Goal: Information Seeking & Learning: Check status

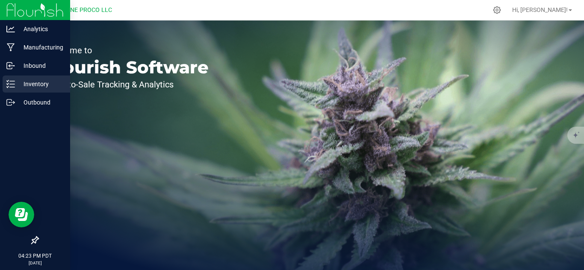
click at [34, 85] on p "Inventory" at bounding box center [40, 84] width 51 height 10
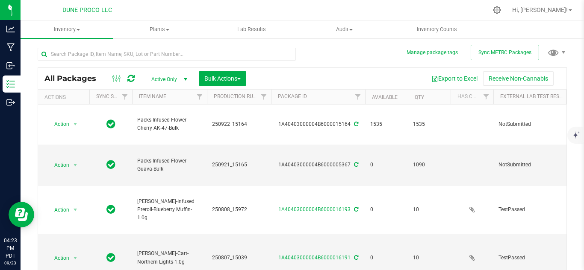
click at [186, 78] on span "select" at bounding box center [185, 79] width 7 height 7
click at [157, 132] on li "All" at bounding box center [167, 131] width 46 height 13
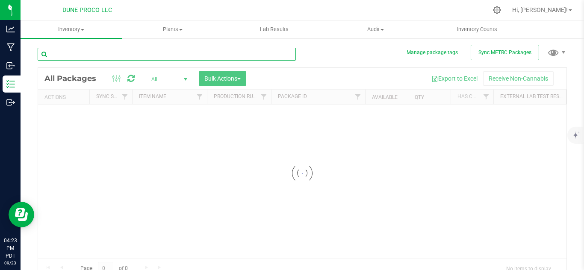
click at [106, 55] on input "text" at bounding box center [167, 54] width 258 height 13
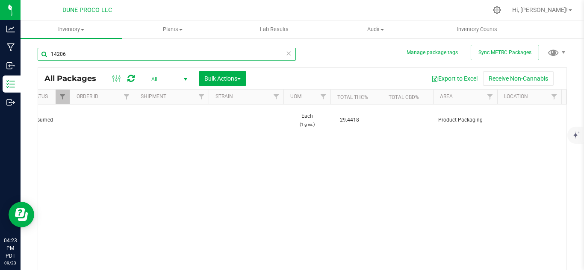
type input "14206"
